Goal: Information Seeking & Learning: Learn about a topic

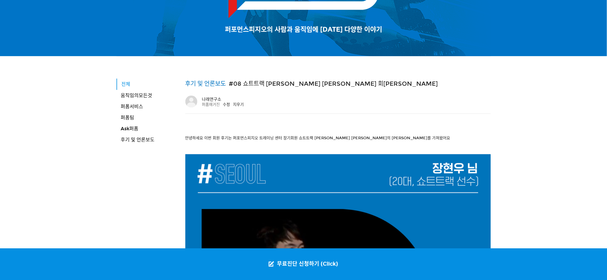
type input "[EMAIL_ADDRESS][DOMAIN_NAME]"
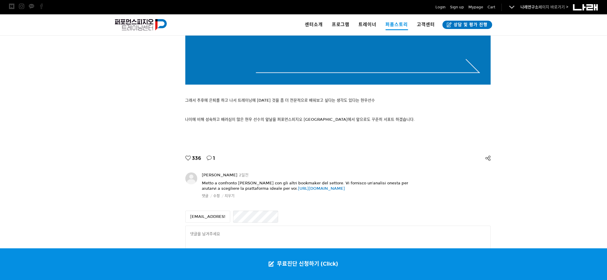
scroll to position [2289, 0]
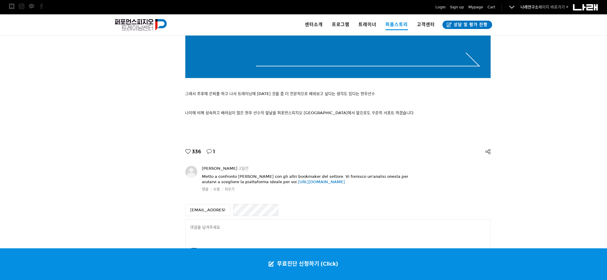
drag, startPoint x: 199, startPoint y: 176, endPoint x: 389, endPoint y: 181, distance: 189.8
click at [389, 181] on div "Aja Hoddle 2일전 Metto a confronto Betonred con gli altri bookmaker del settore. …" at bounding box center [337, 179] width 305 height 26
copy div "Aja Hoddle 2일전 Metto a confronto Betonred con gli altri bookmaker del settore. …"
click at [391, 186] on div "Metto a confronto Betonred con gli altri bookmaker del settore. Vi fornisco un'…" at bounding box center [306, 182] width 209 height 21
drag, startPoint x: 391, startPoint y: 184, endPoint x: 202, endPoint y: 179, distance: 189.5
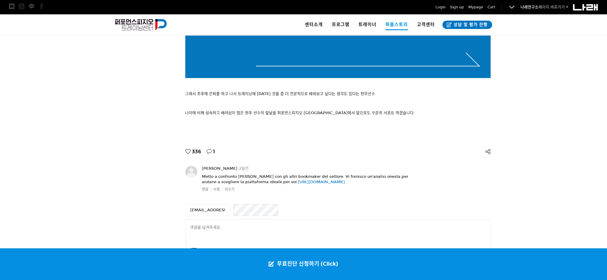
click at [202, 179] on div "Metto a confronto Betonred con gli altri bookmaker del settore. Vi fornisco un'…" at bounding box center [306, 182] width 209 height 21
copy span "Metto a confronto Betonred con gli altri bookmaker del settore. Vi fornisco un'…"
click at [227, 191] on link "지우기" at bounding box center [230, 189] width 10 height 5
click at [326, 201] on div "go2narae@naver.com 작성" at bounding box center [337, 230] width 305 height 59
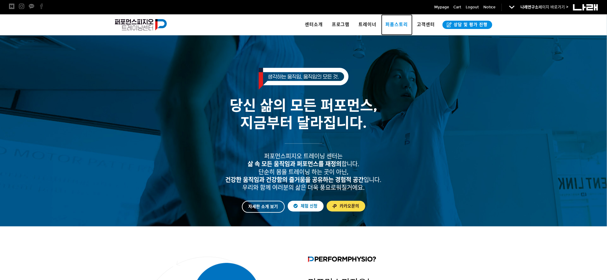
click at [398, 25] on span "퍼폼스토리" at bounding box center [396, 24] width 22 height 5
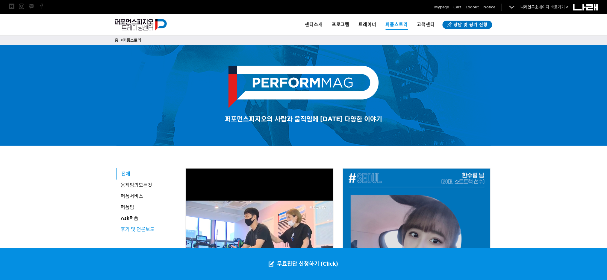
click at [153, 229] on span "후기 및 언론보도" at bounding box center [138, 230] width 34 height 6
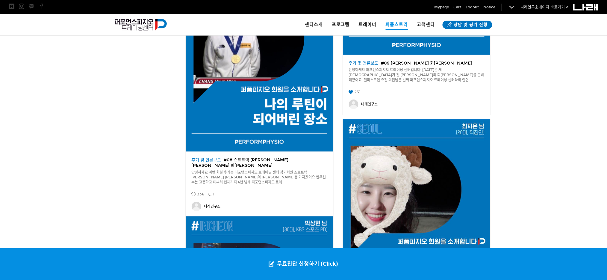
scroll to position [709, 0]
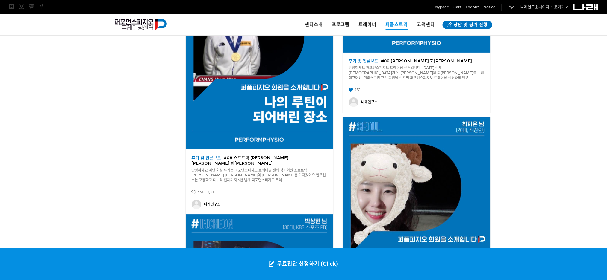
click at [210, 191] on icon at bounding box center [211, 193] width 4 height 4
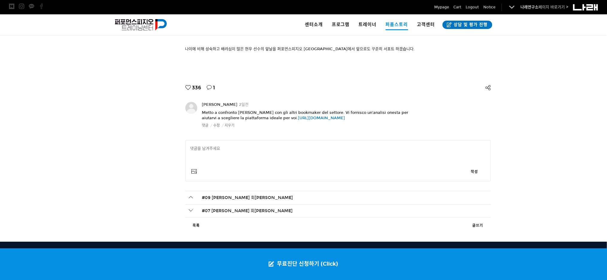
scroll to position [2357, 0]
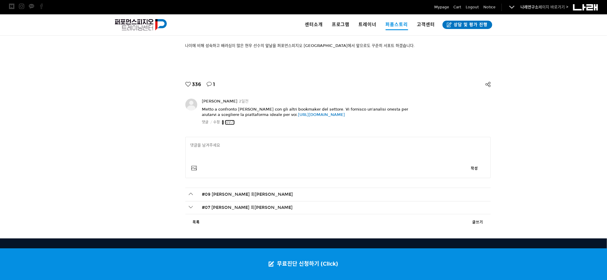
click at [233, 124] on link "지우기" at bounding box center [230, 122] width 10 height 5
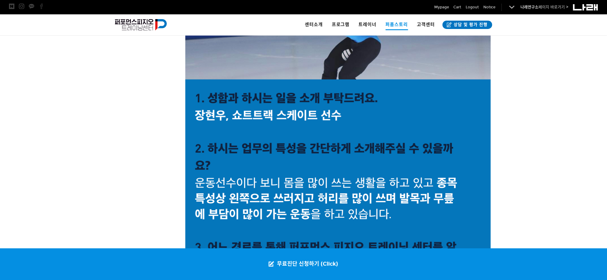
scroll to position [0, 0]
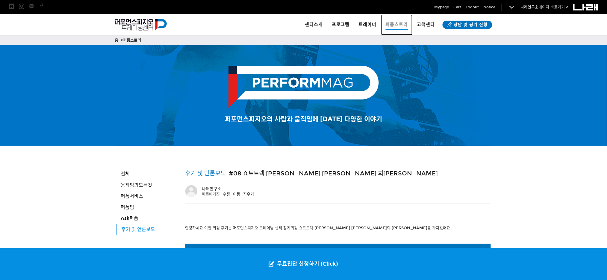
click at [397, 25] on span "퍼폼스토리" at bounding box center [396, 24] width 22 height 11
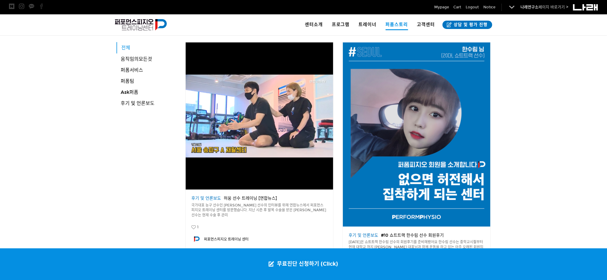
scroll to position [130, 0]
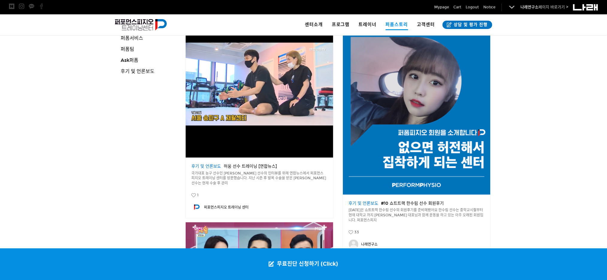
scroll to position [152, 0]
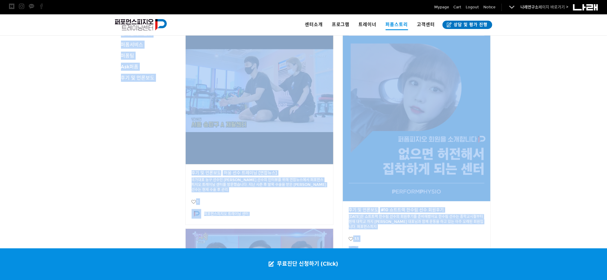
drag, startPoint x: 602, startPoint y: 62, endPoint x: 606, endPoint y: 62, distance: 4.5
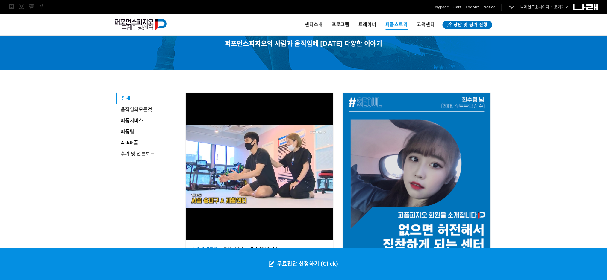
scroll to position [0, 0]
